Goal: Transaction & Acquisition: Purchase product/service

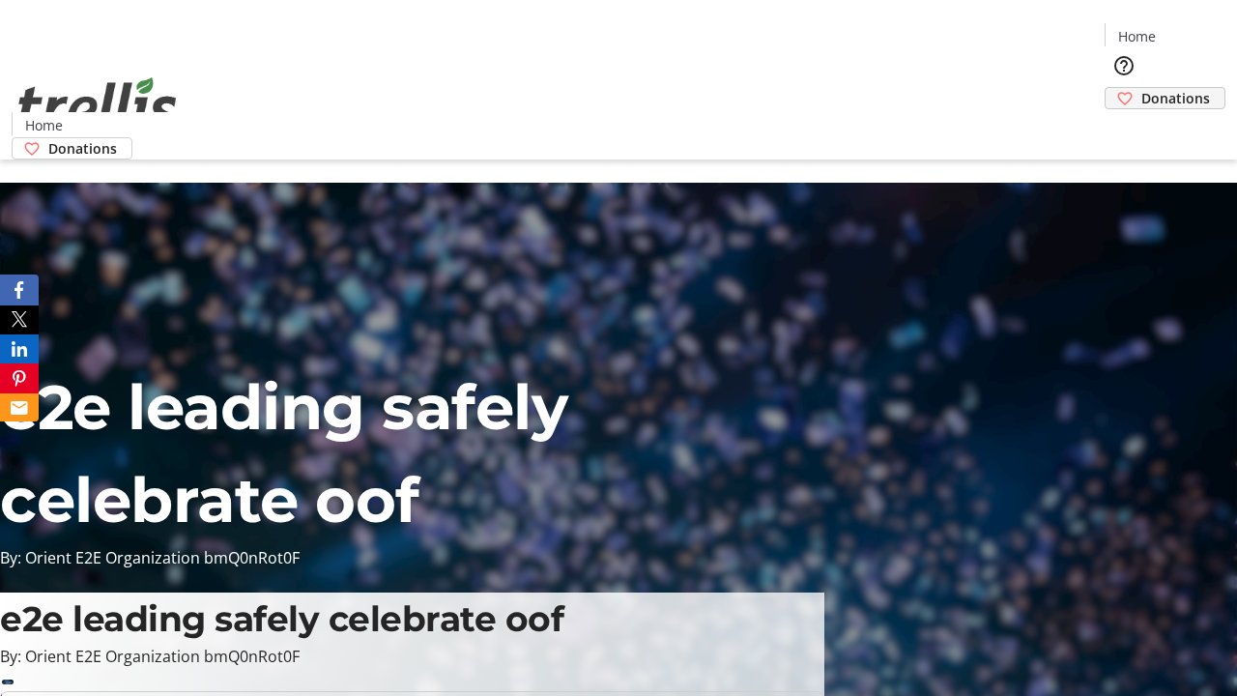
click at [1142, 88] on span "Donations" at bounding box center [1176, 98] width 69 height 20
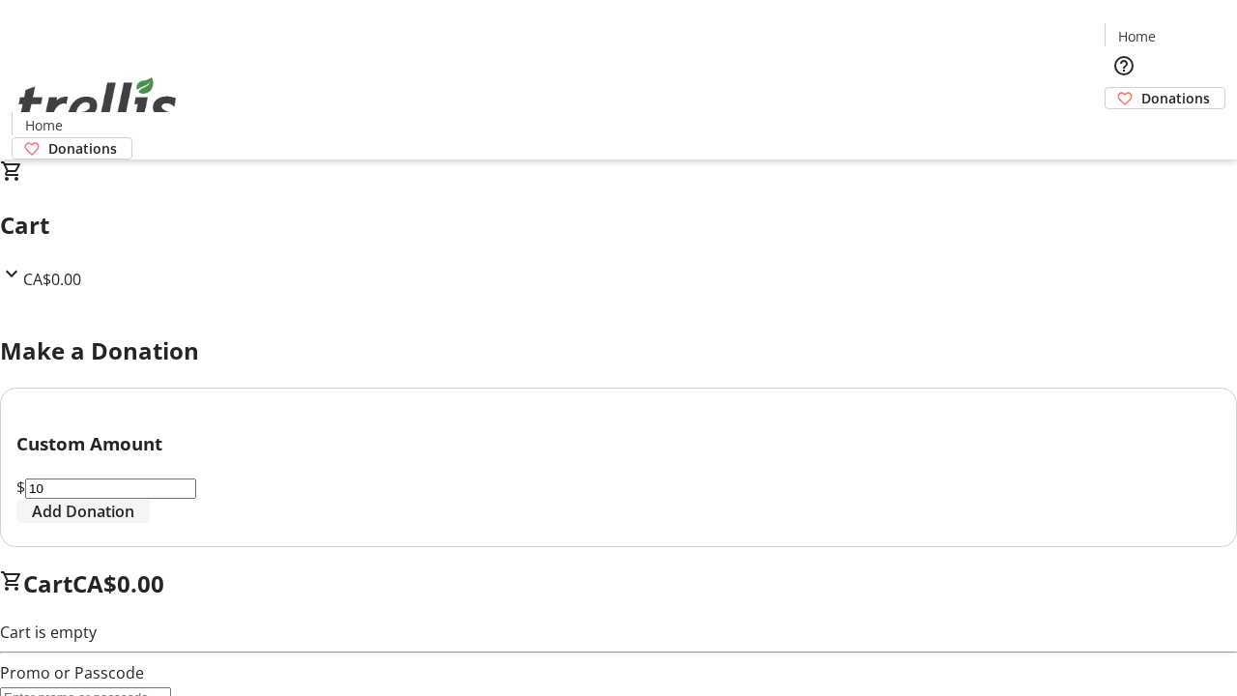
click at [134, 523] on span "Add Donation" at bounding box center [83, 511] width 102 height 23
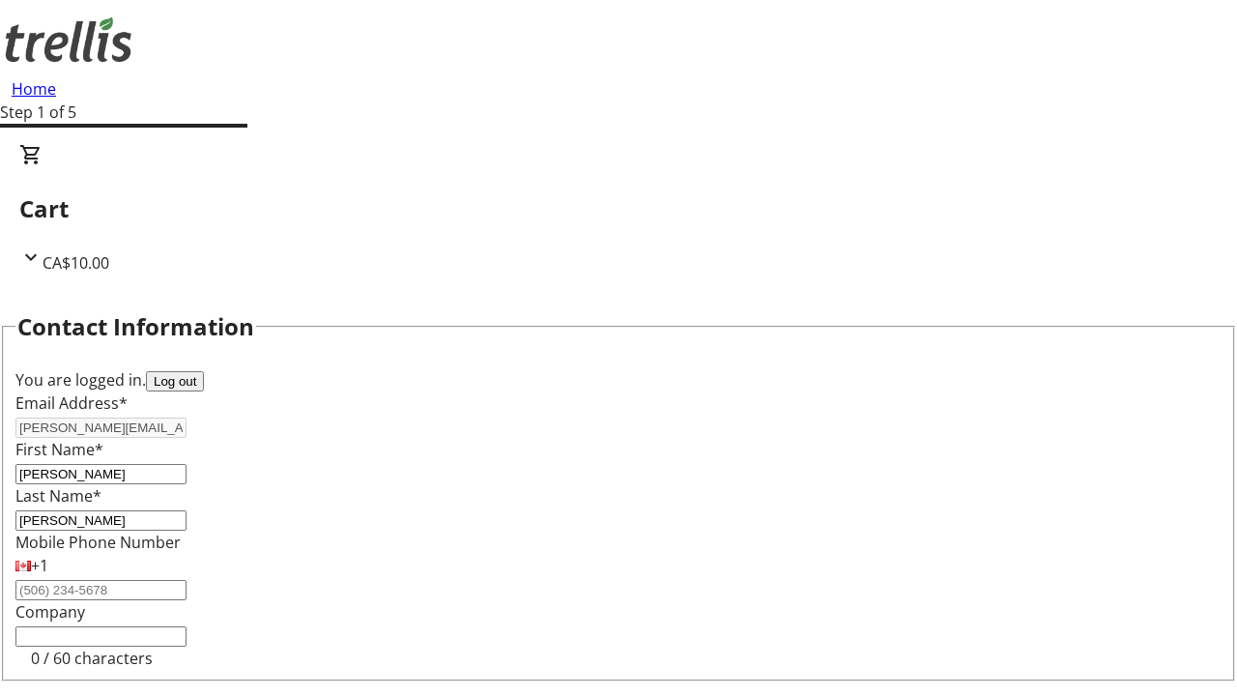
select select "CA"
type input "[STREET_ADDRESS][PERSON_NAME]"
type input "Kelowna"
select select "BC"
type input "Kelowna"
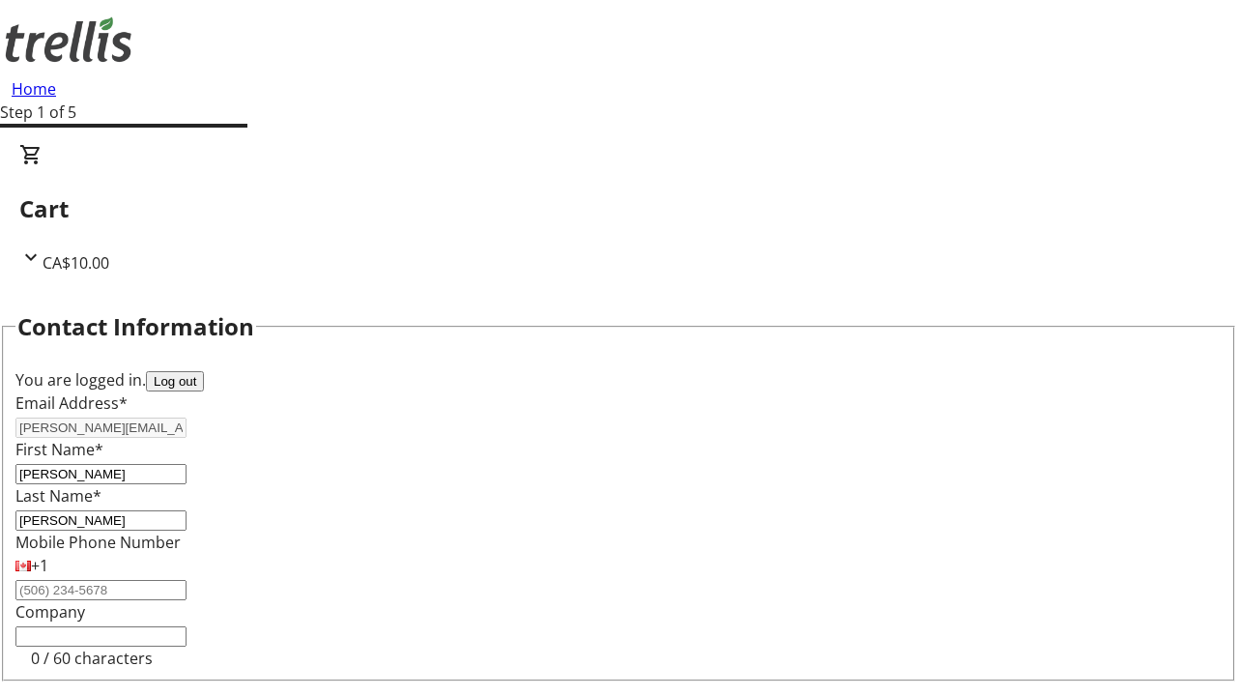
type input "V1Y 0C2"
